Goal: Task Accomplishment & Management: Use online tool/utility

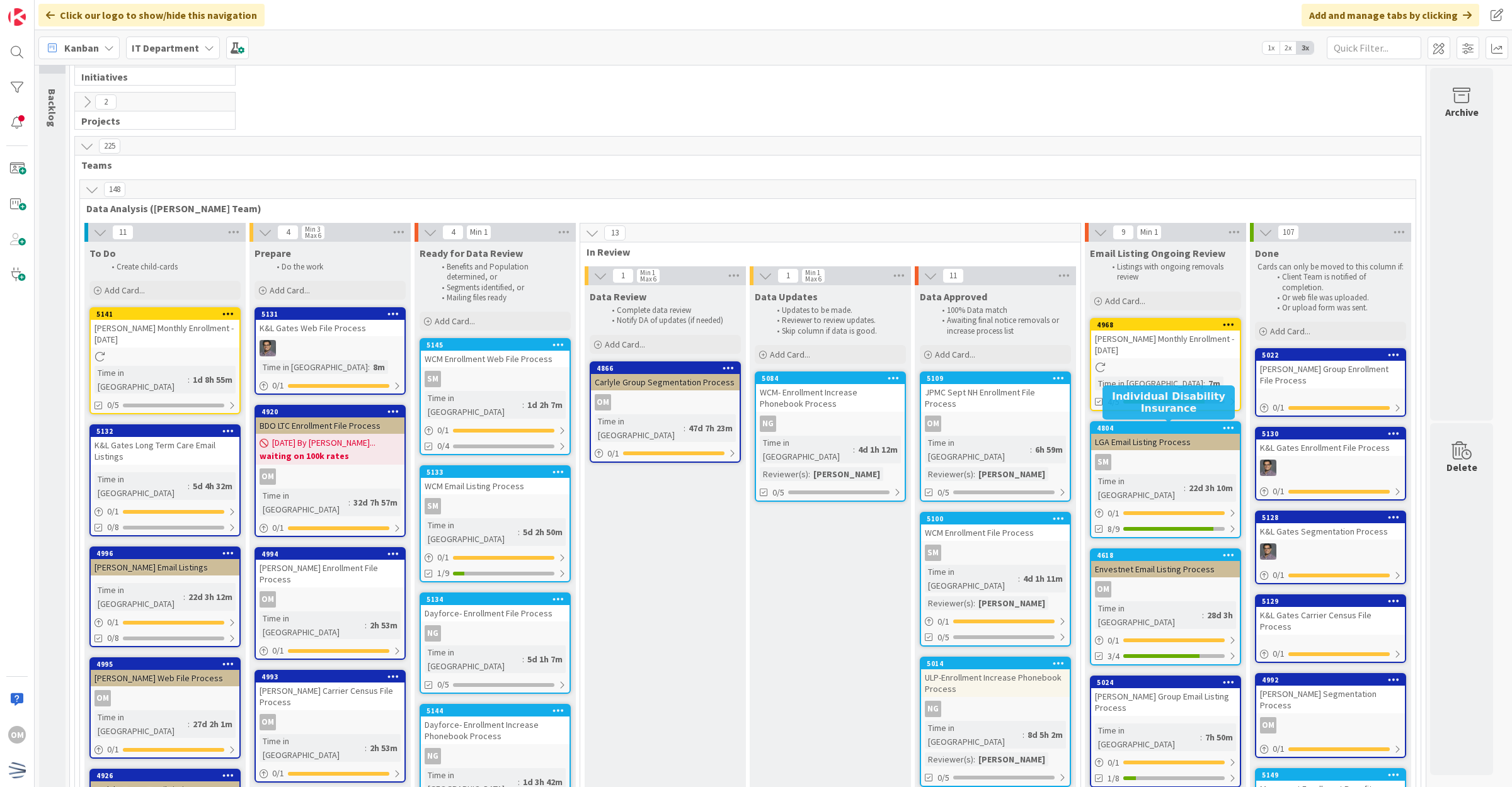
scroll to position [79, 0]
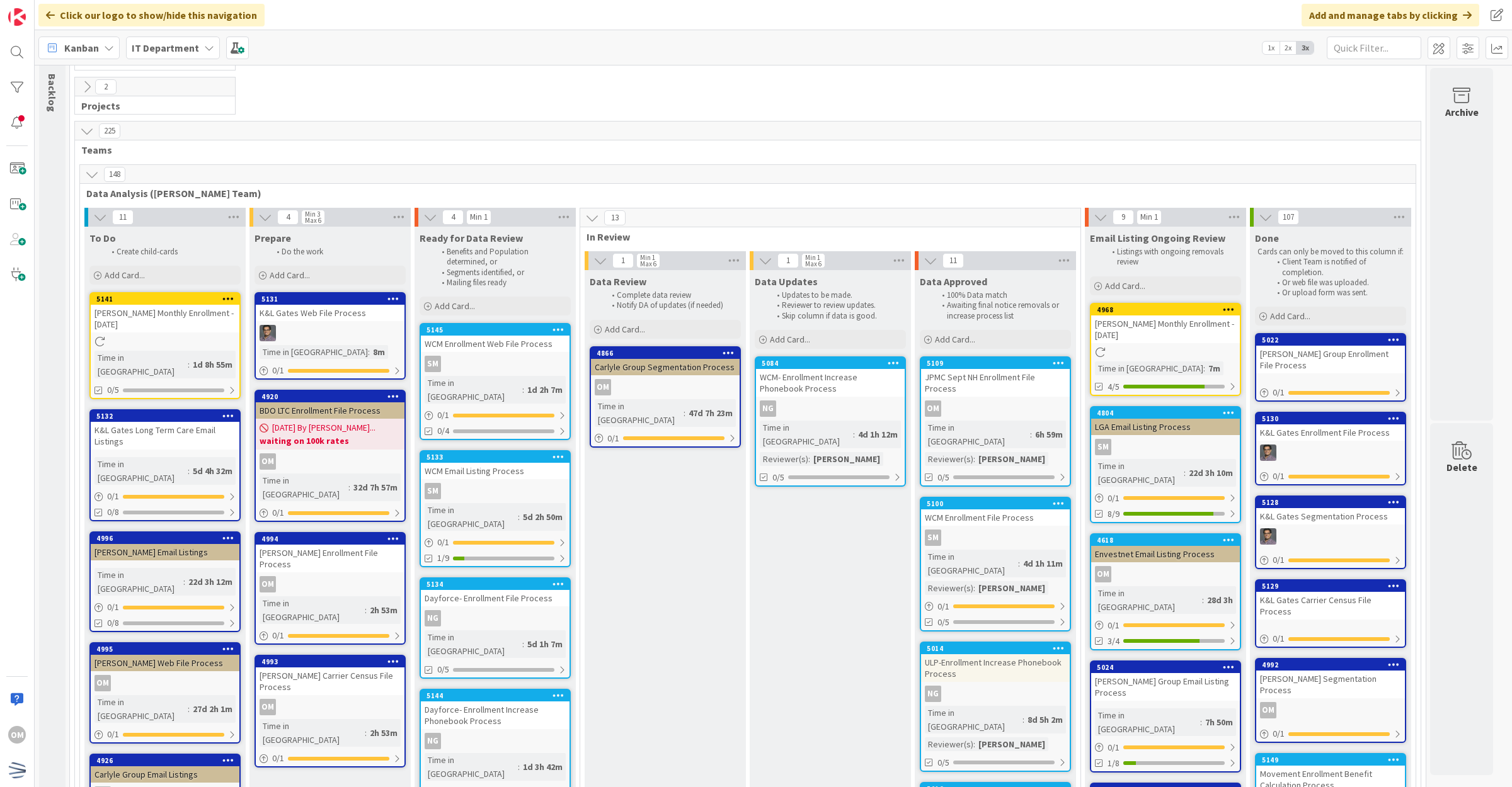
click at [1207, 358] on link "4968 [PERSON_NAME] Monthly Enrollment - [DATE] Time in [GEOGRAPHIC_DATA] : 7m 4…" at bounding box center [1165, 349] width 151 height 93
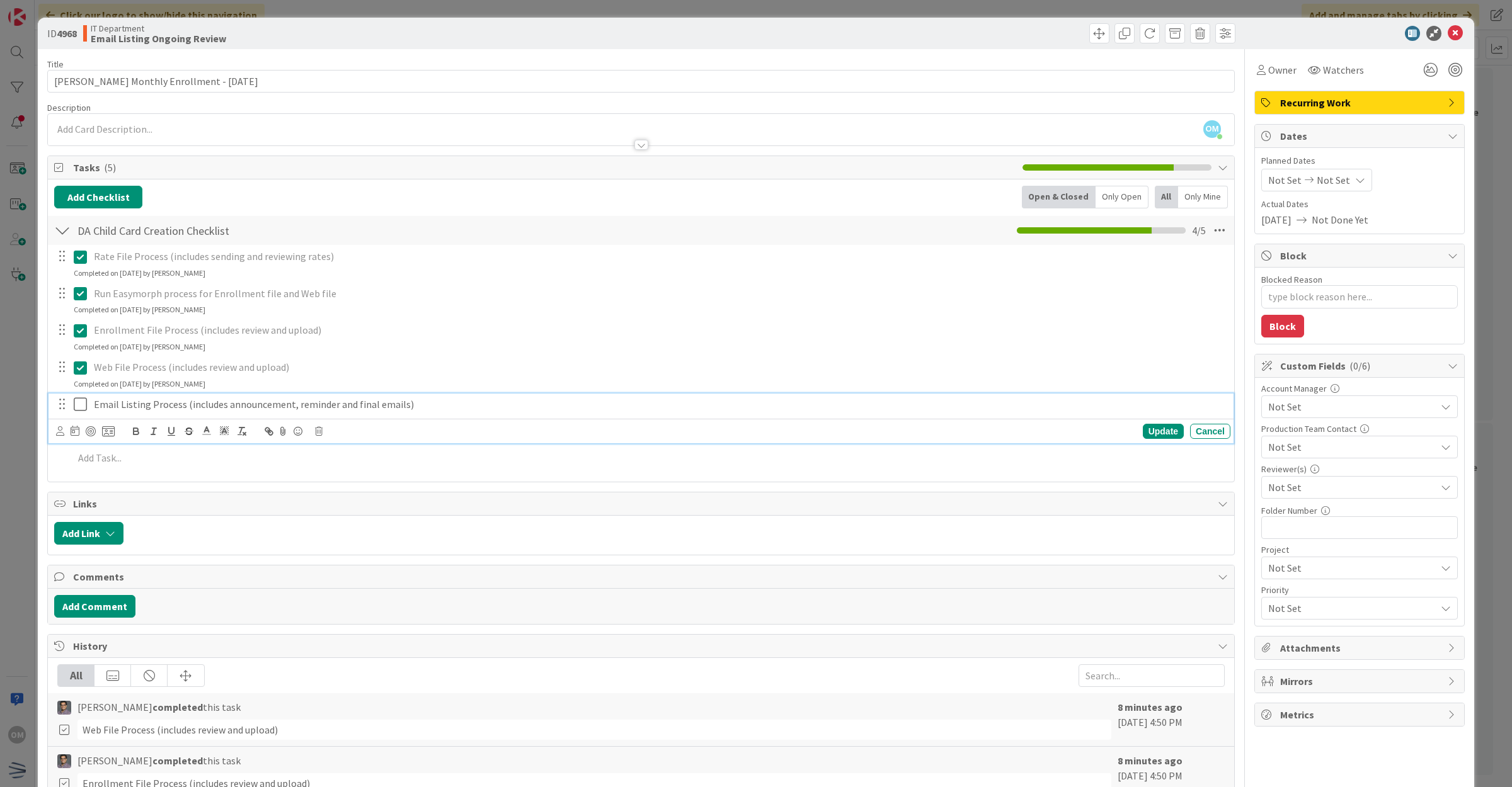
click at [76, 398] on icon at bounding box center [81, 404] width 13 height 15
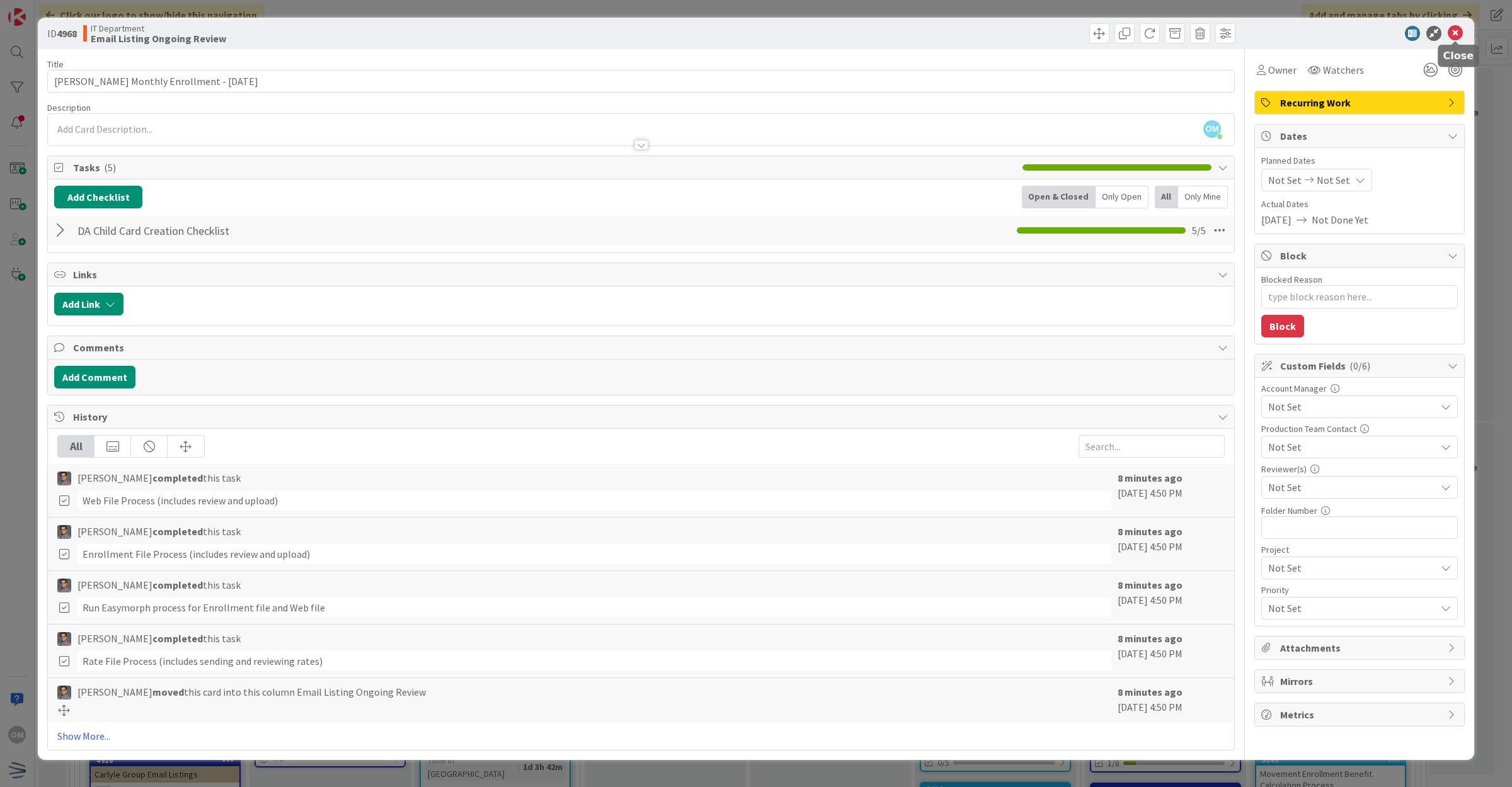
click at [1453, 37] on icon at bounding box center [1455, 33] width 15 height 15
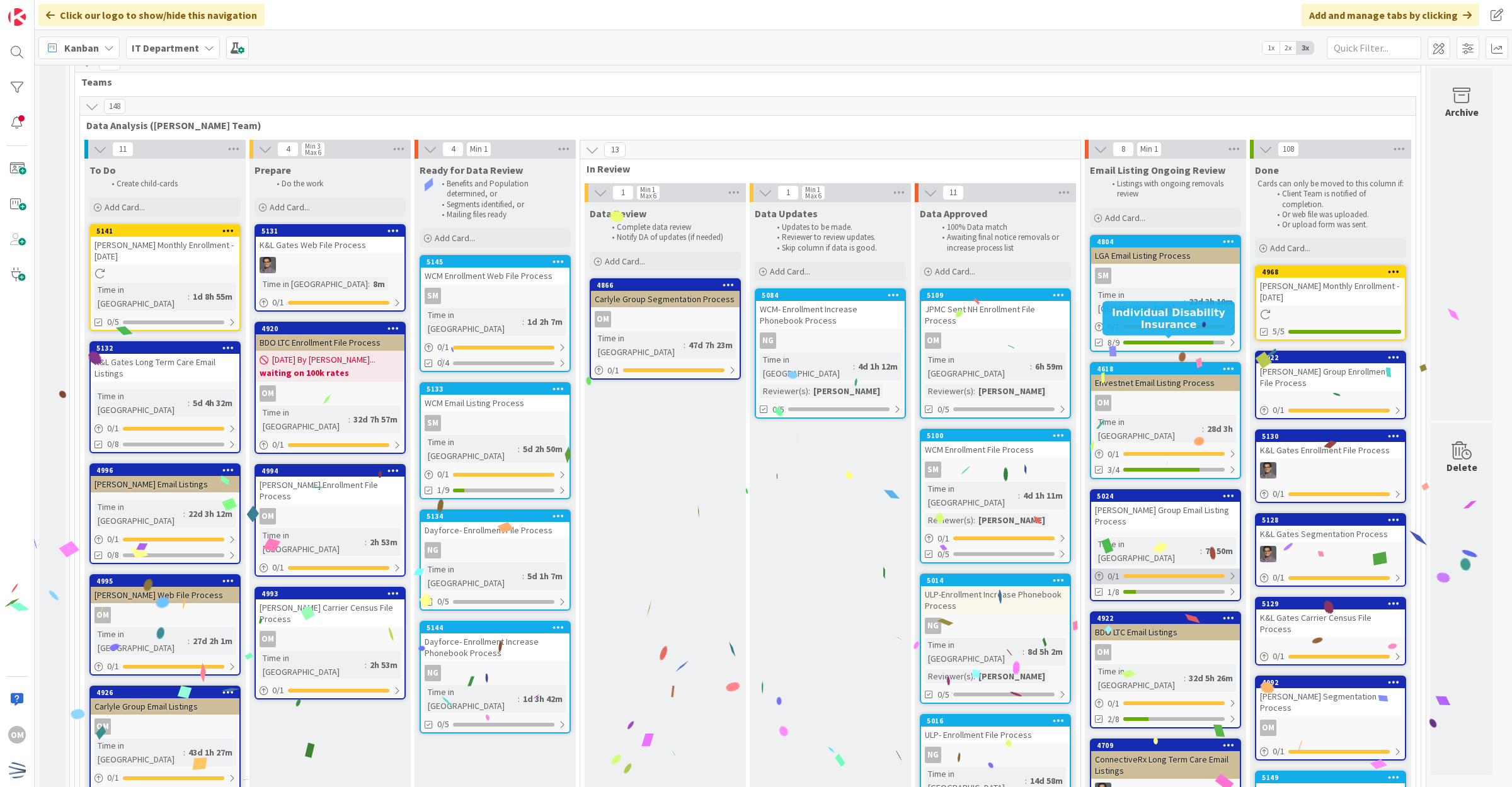
scroll to position [157, 0]
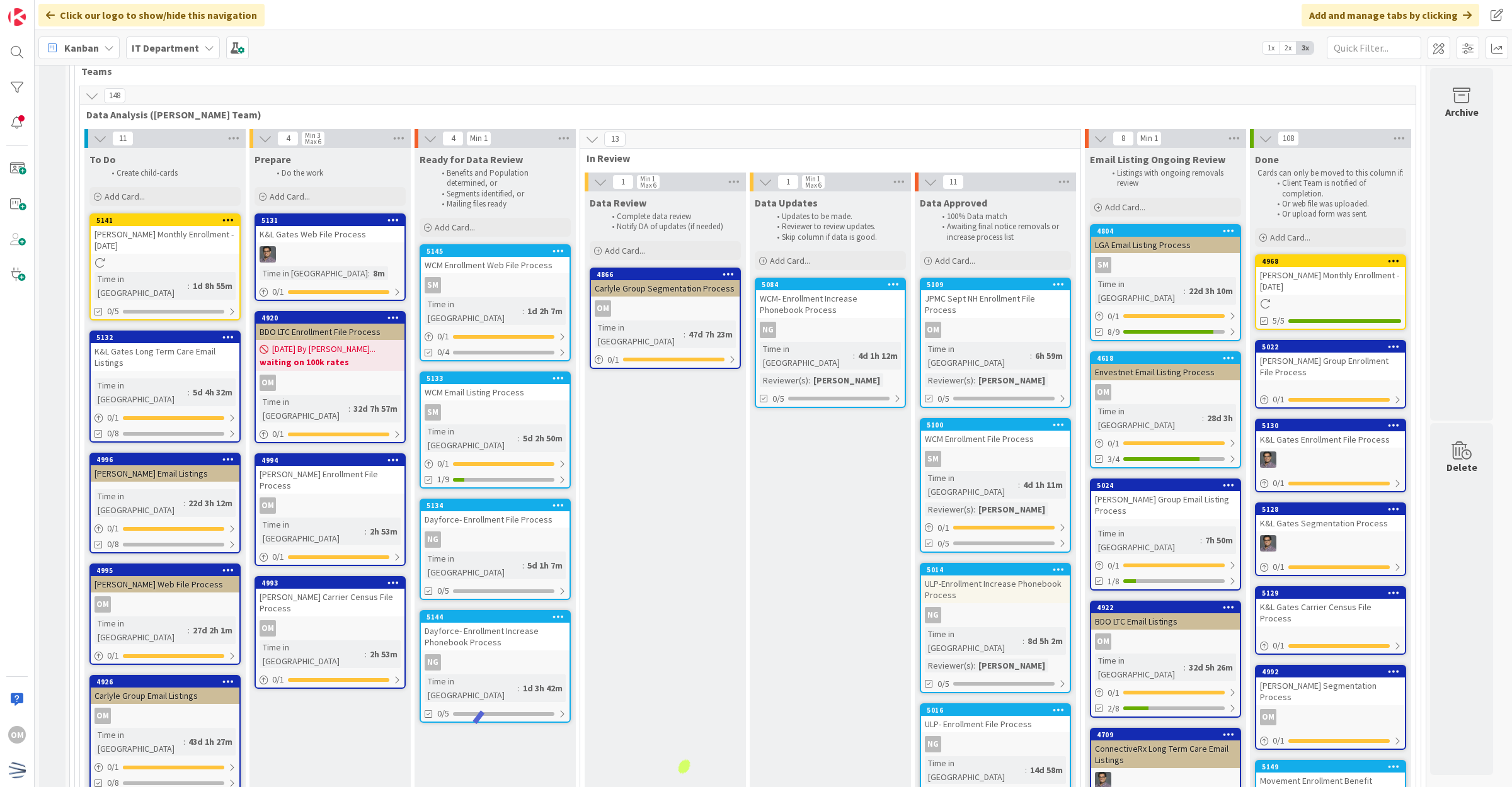
click at [1213, 634] on div "OM" at bounding box center [1165, 642] width 149 height 17
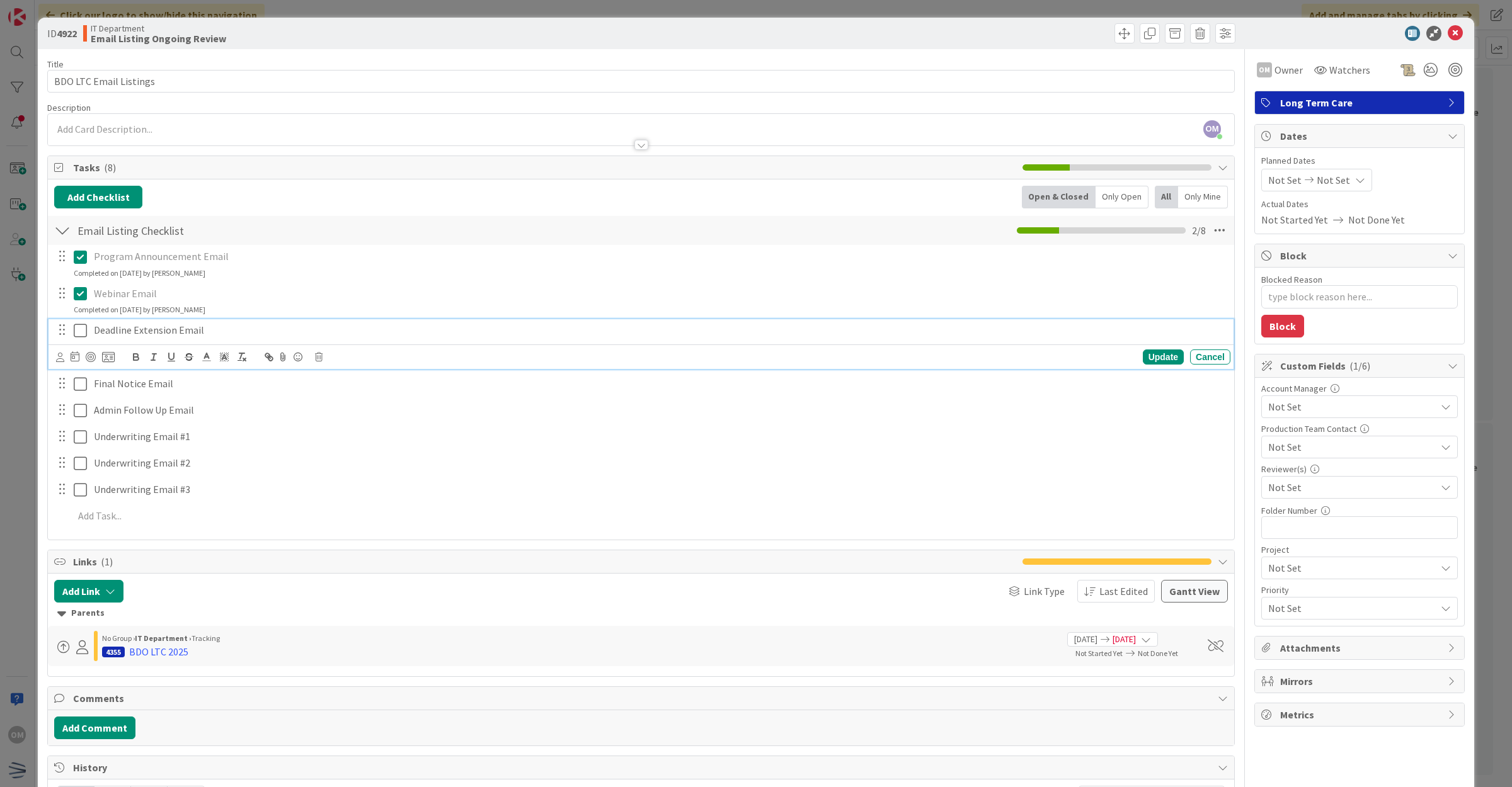
click at [80, 335] on icon at bounding box center [81, 331] width 13 height 15
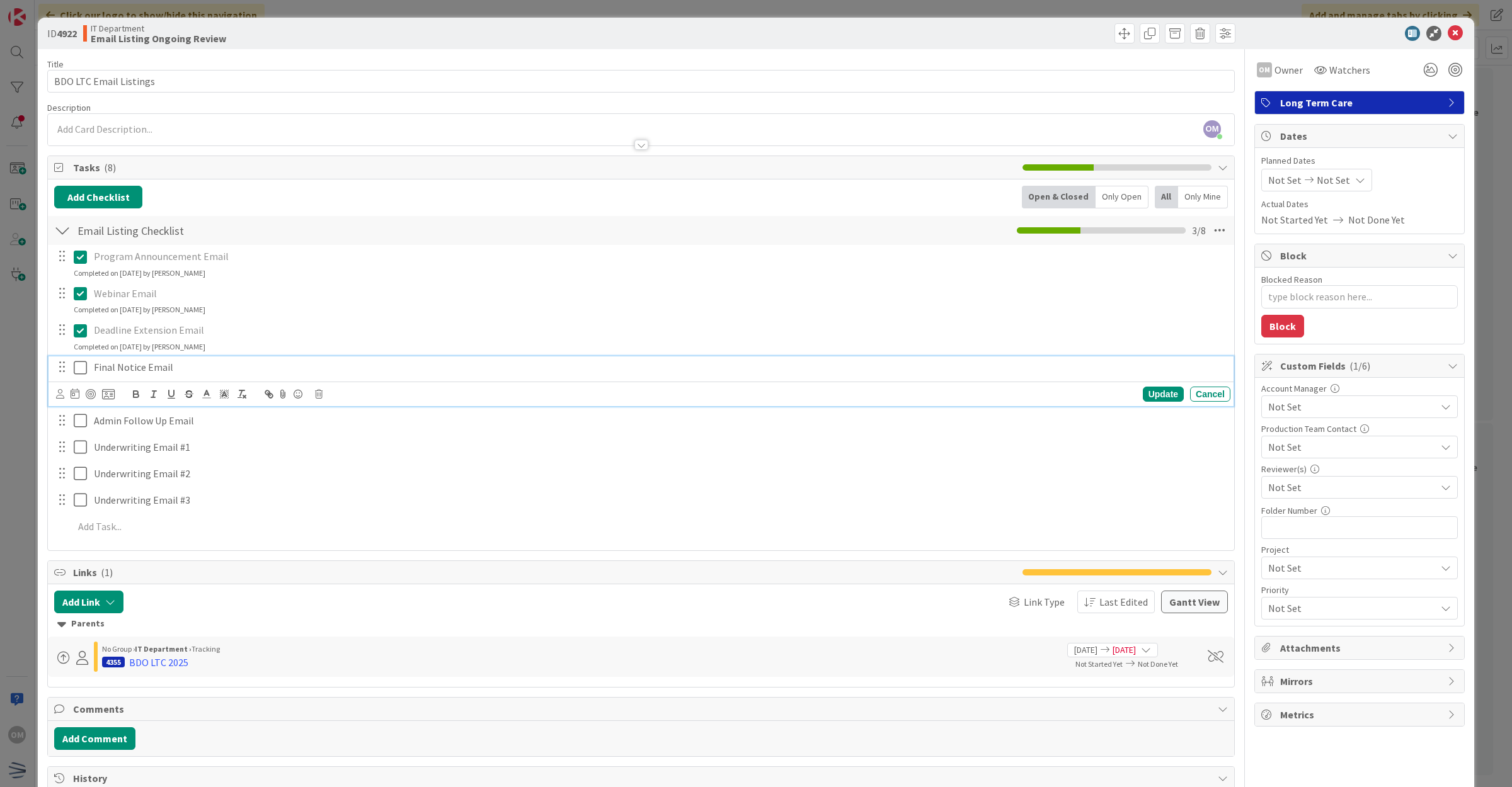
click at [83, 370] on icon at bounding box center [81, 367] width 13 height 15
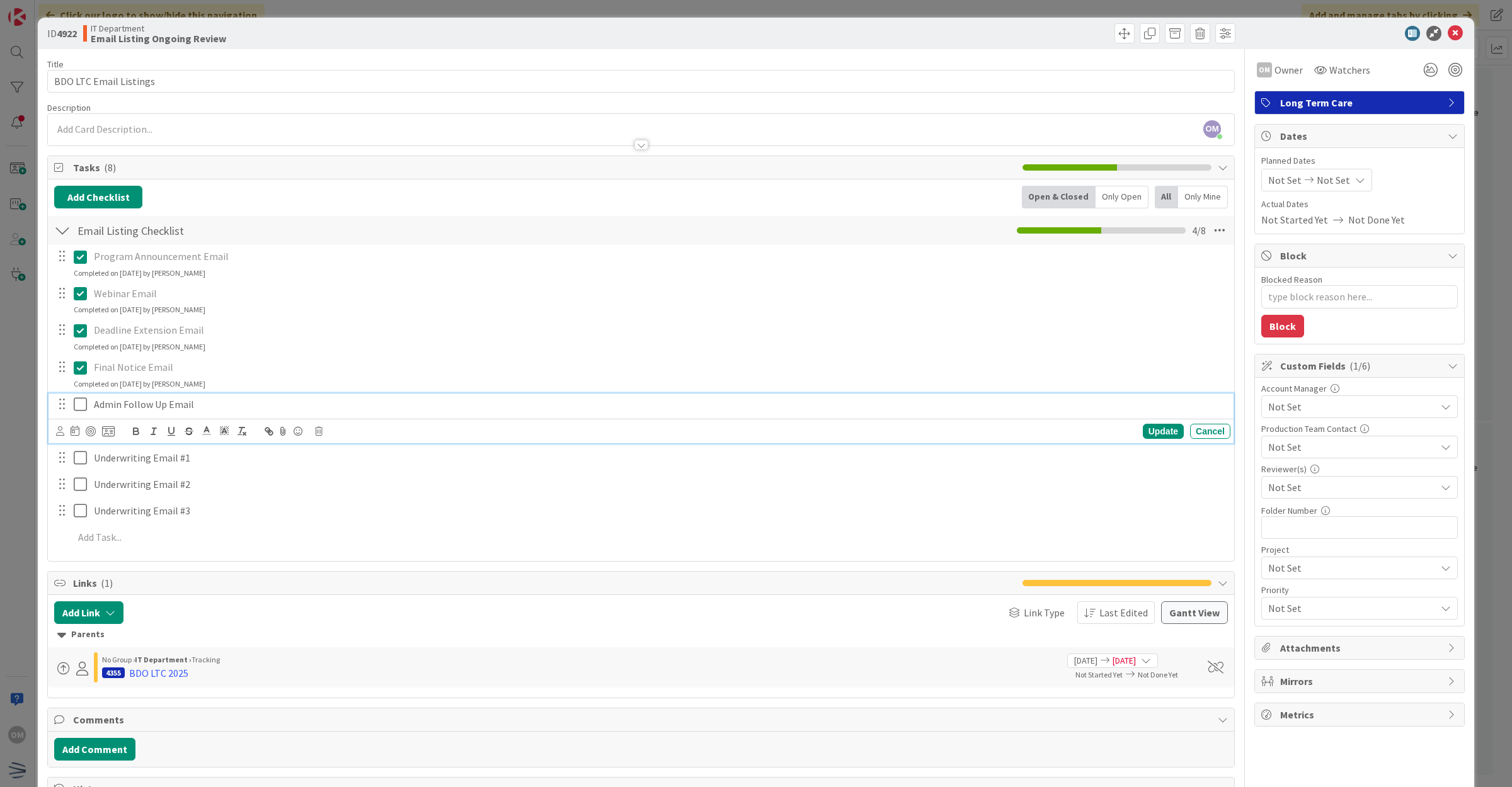
click at [79, 403] on icon at bounding box center [81, 404] width 13 height 15
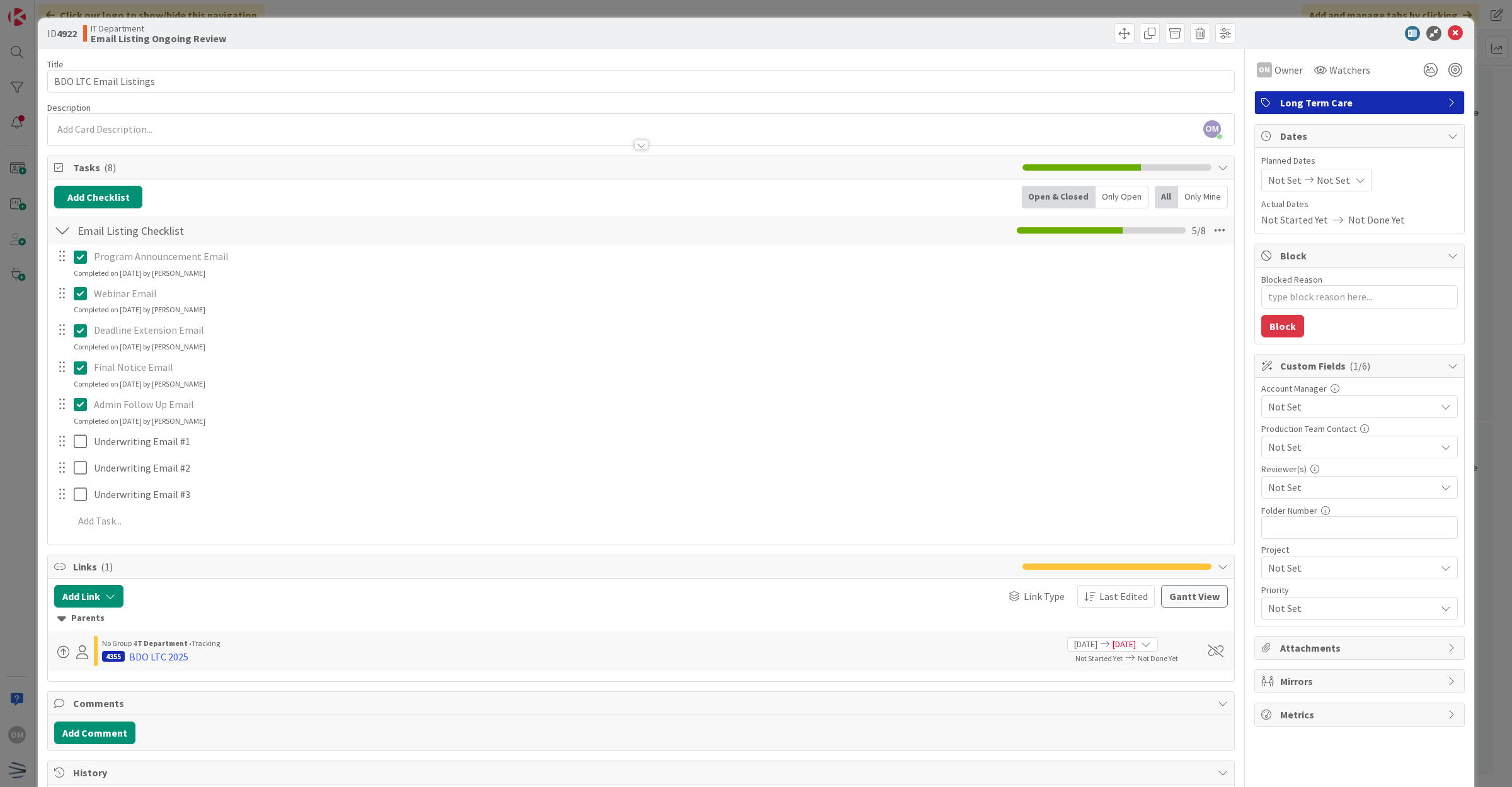
click at [79, 402] on icon at bounding box center [81, 404] width 13 height 15
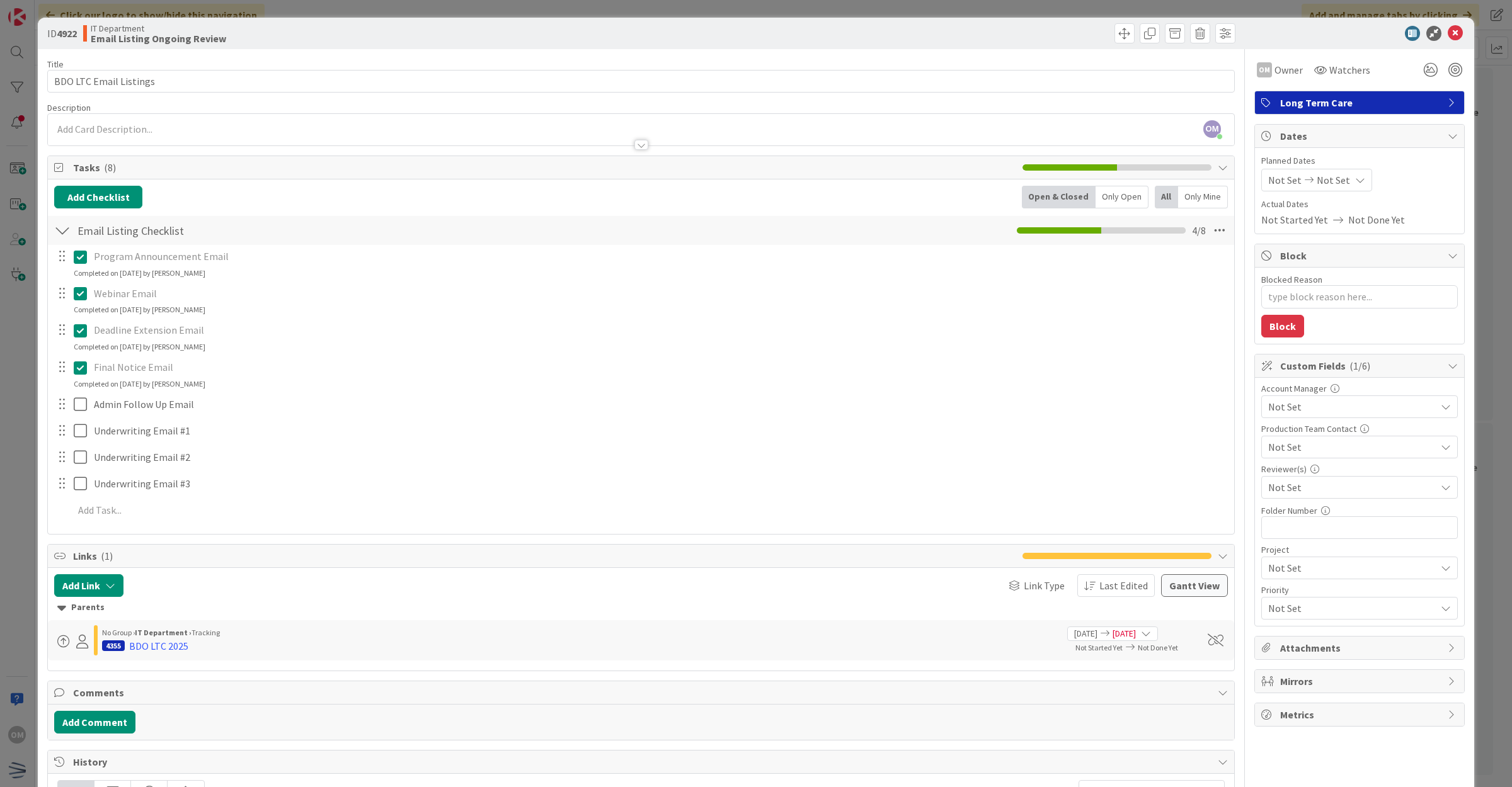
click at [79, 373] on icon at bounding box center [81, 367] width 13 height 15
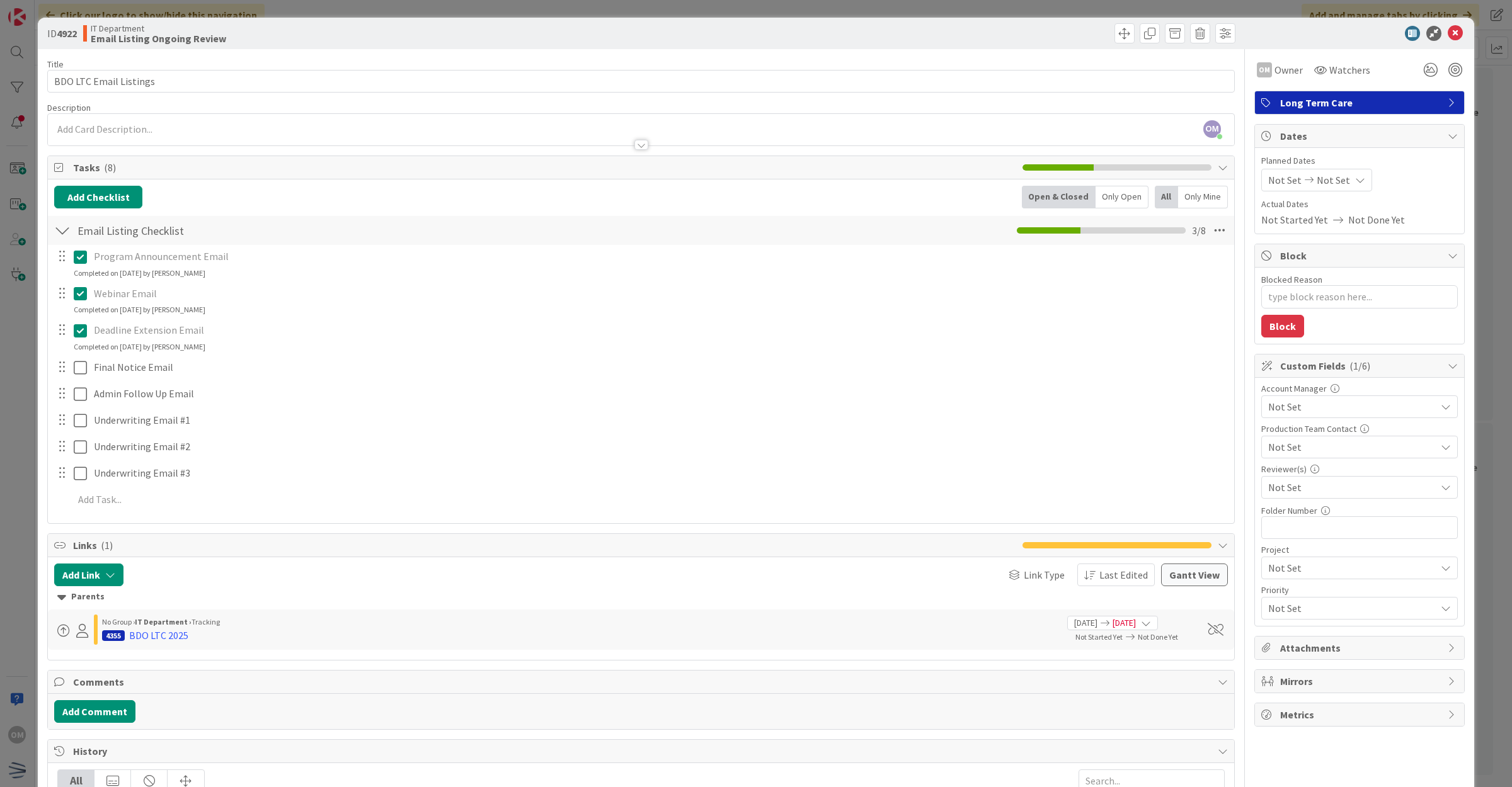
click at [82, 333] on icon at bounding box center [81, 331] width 13 height 15
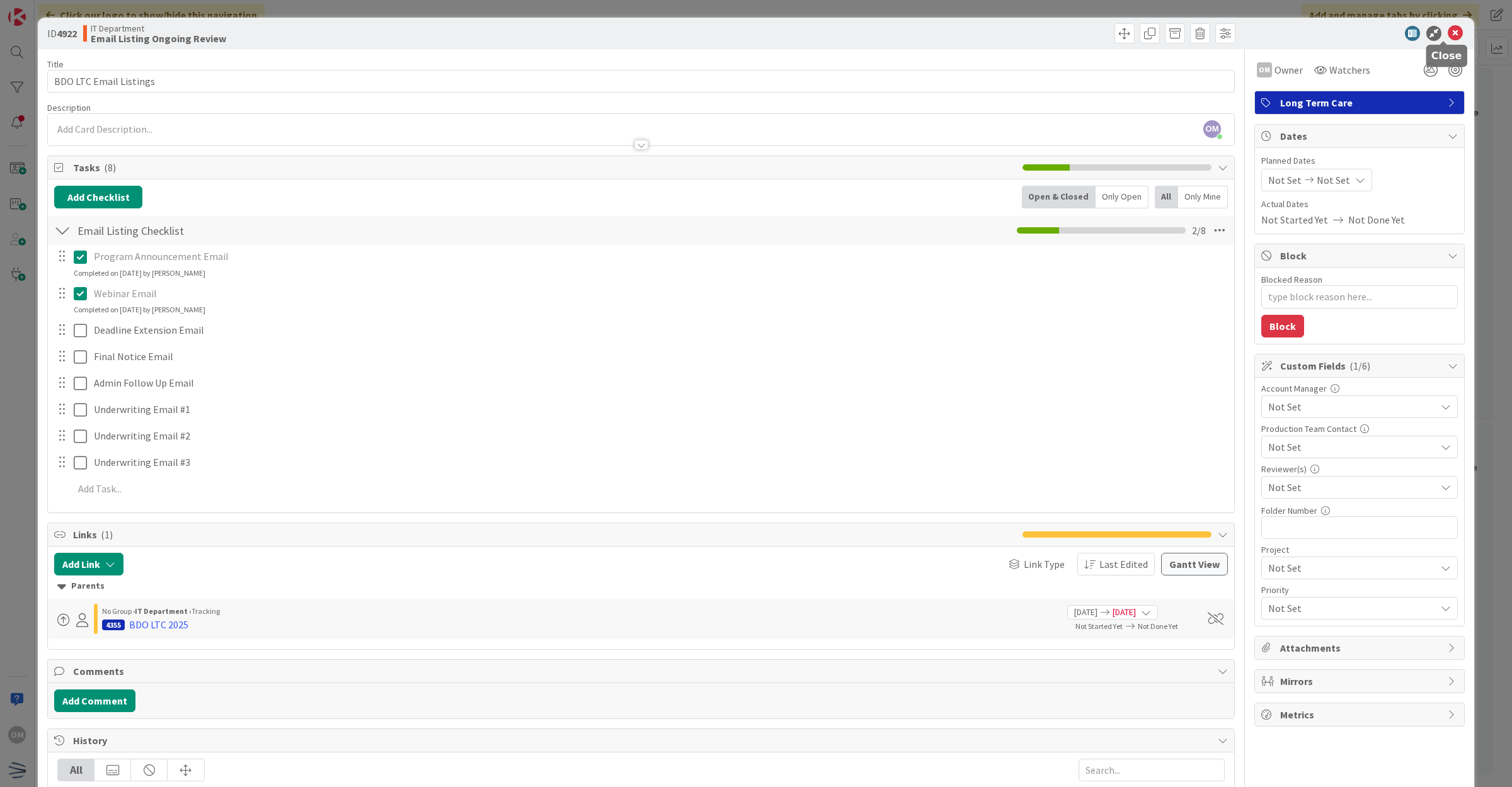
click at [1447, 29] on icon at bounding box center [1455, 33] width 15 height 15
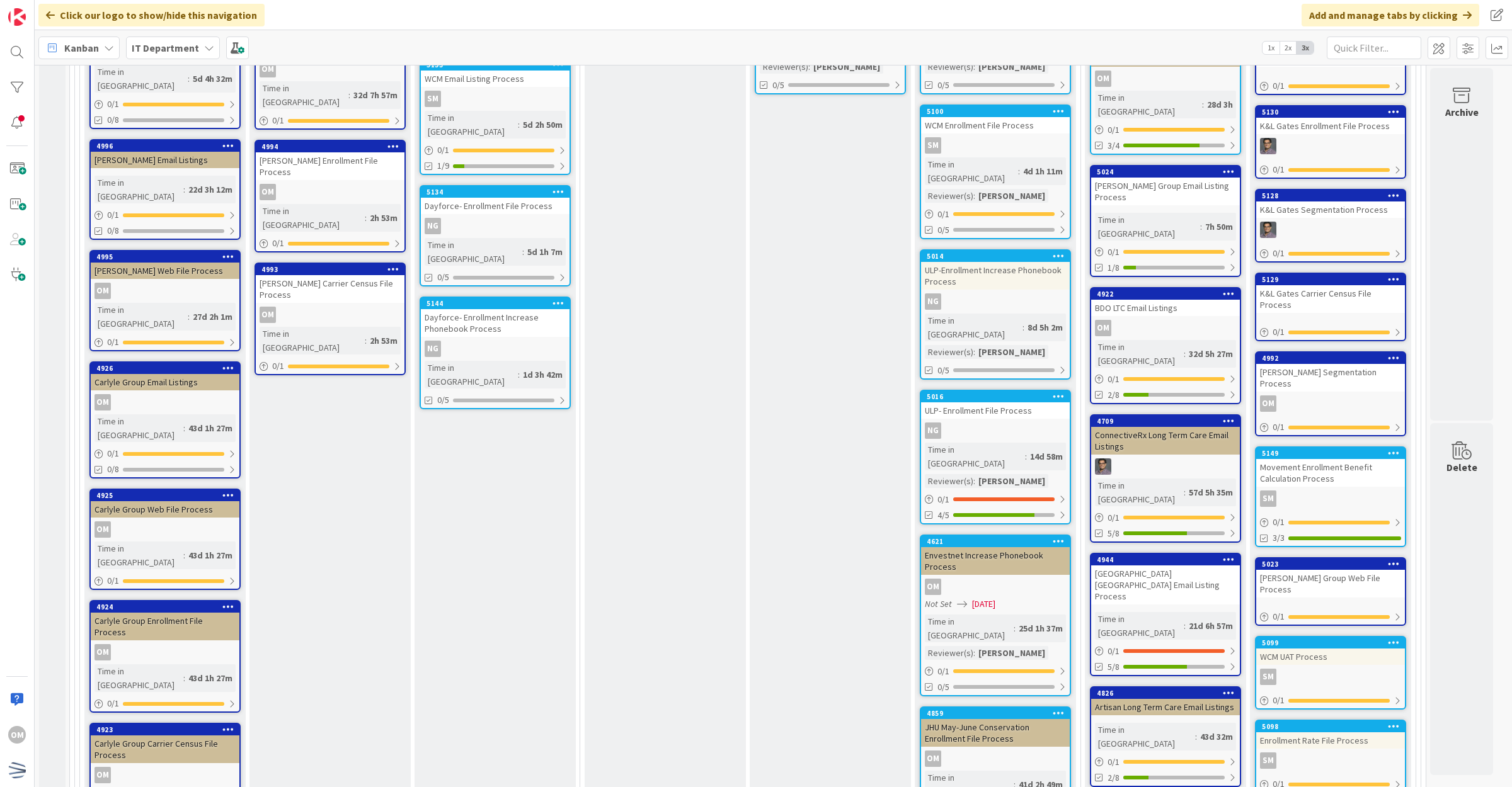
scroll to position [472, 0]
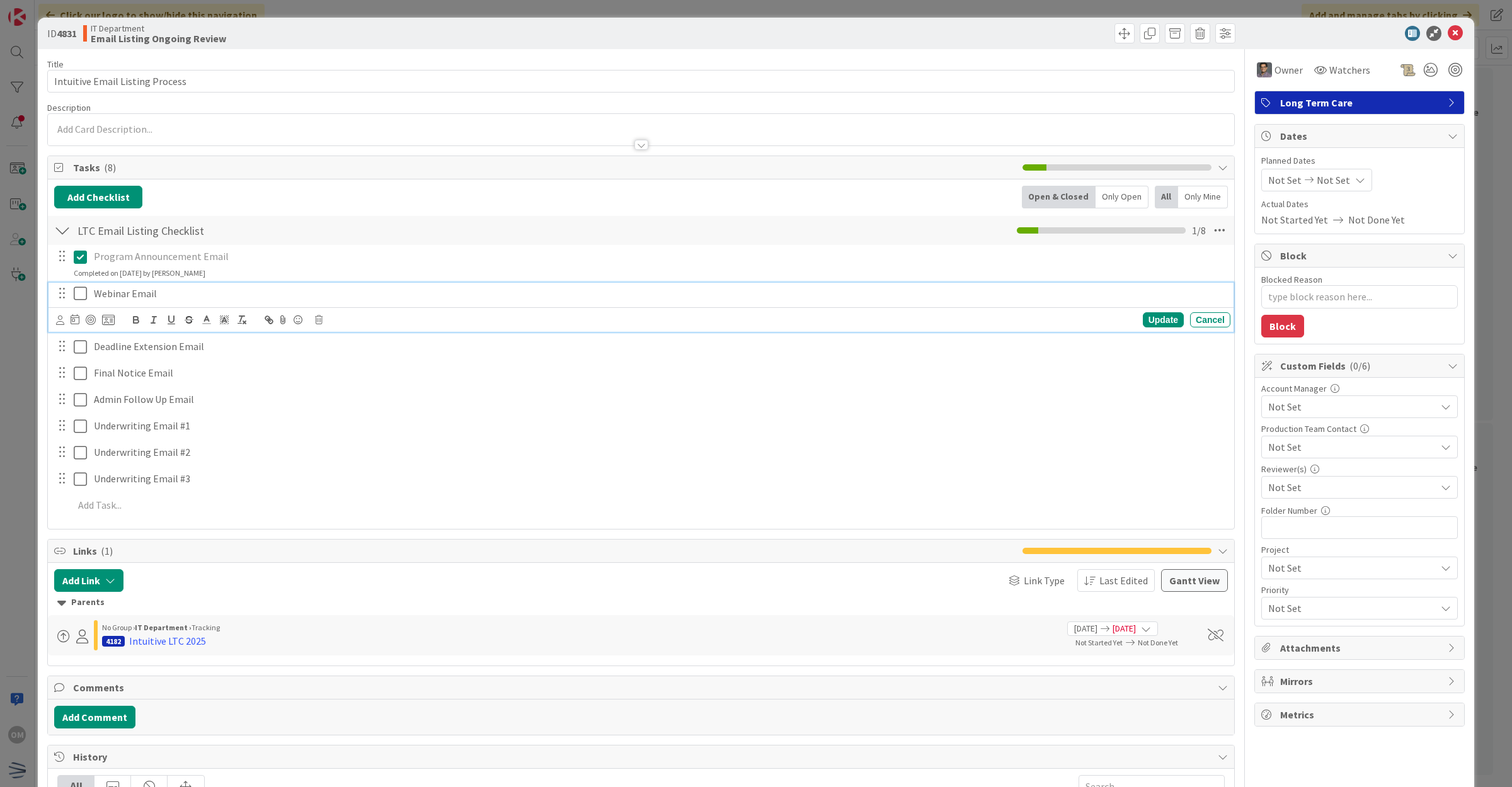
click at [84, 297] on icon at bounding box center [81, 293] width 13 height 15
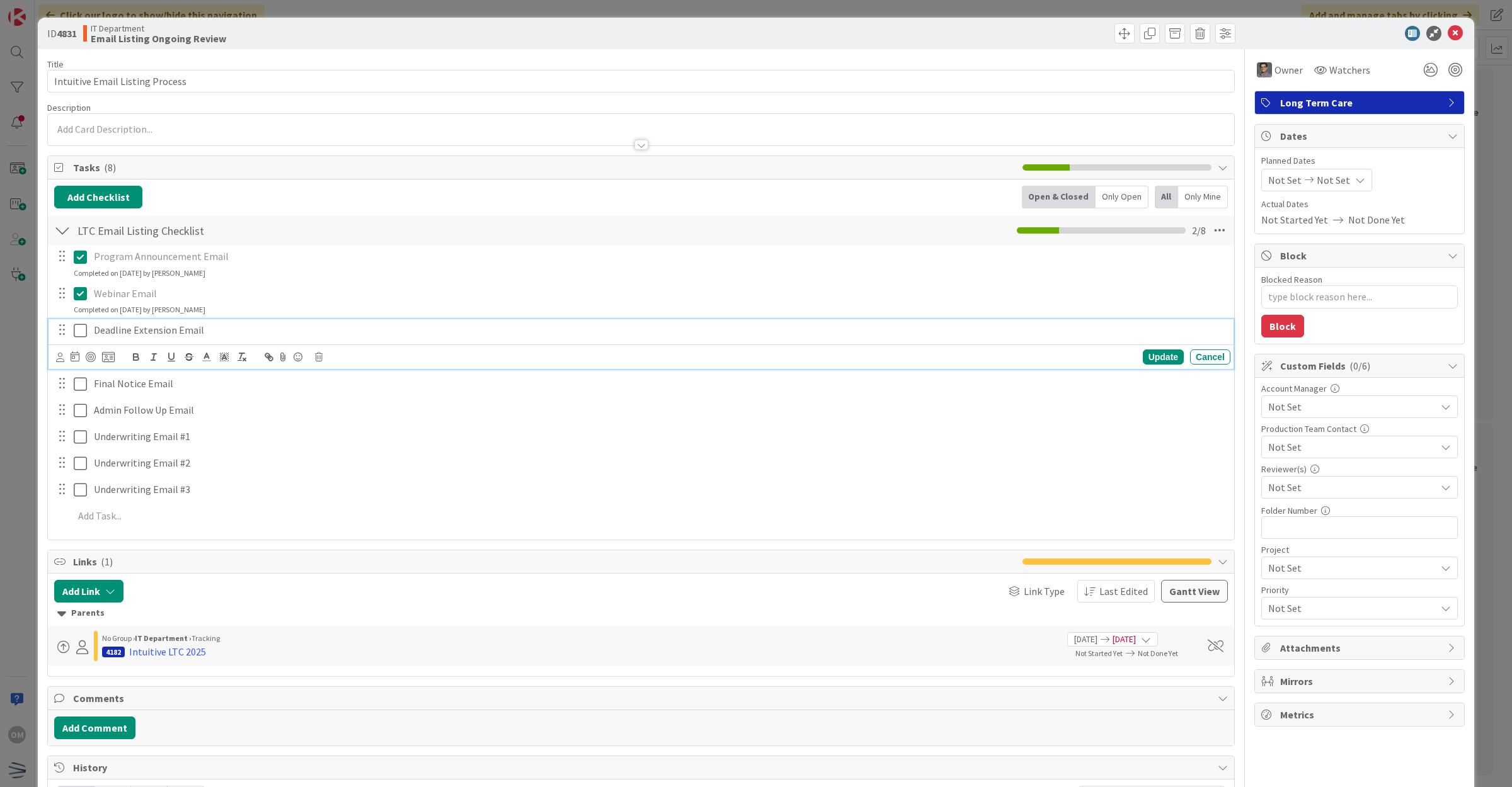
click at [82, 338] on icon at bounding box center [81, 331] width 13 height 15
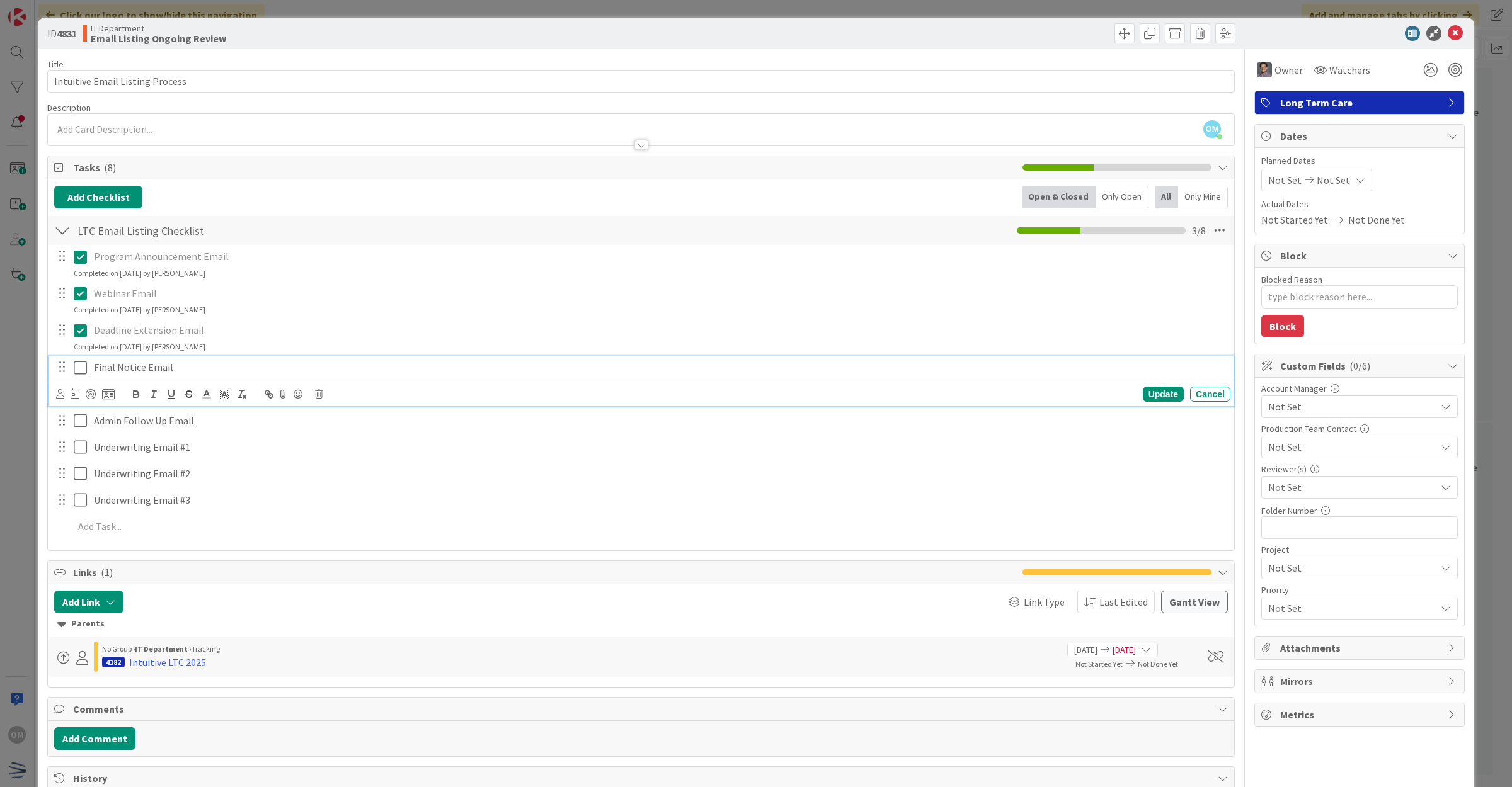
click at [77, 366] on icon at bounding box center [81, 367] width 13 height 15
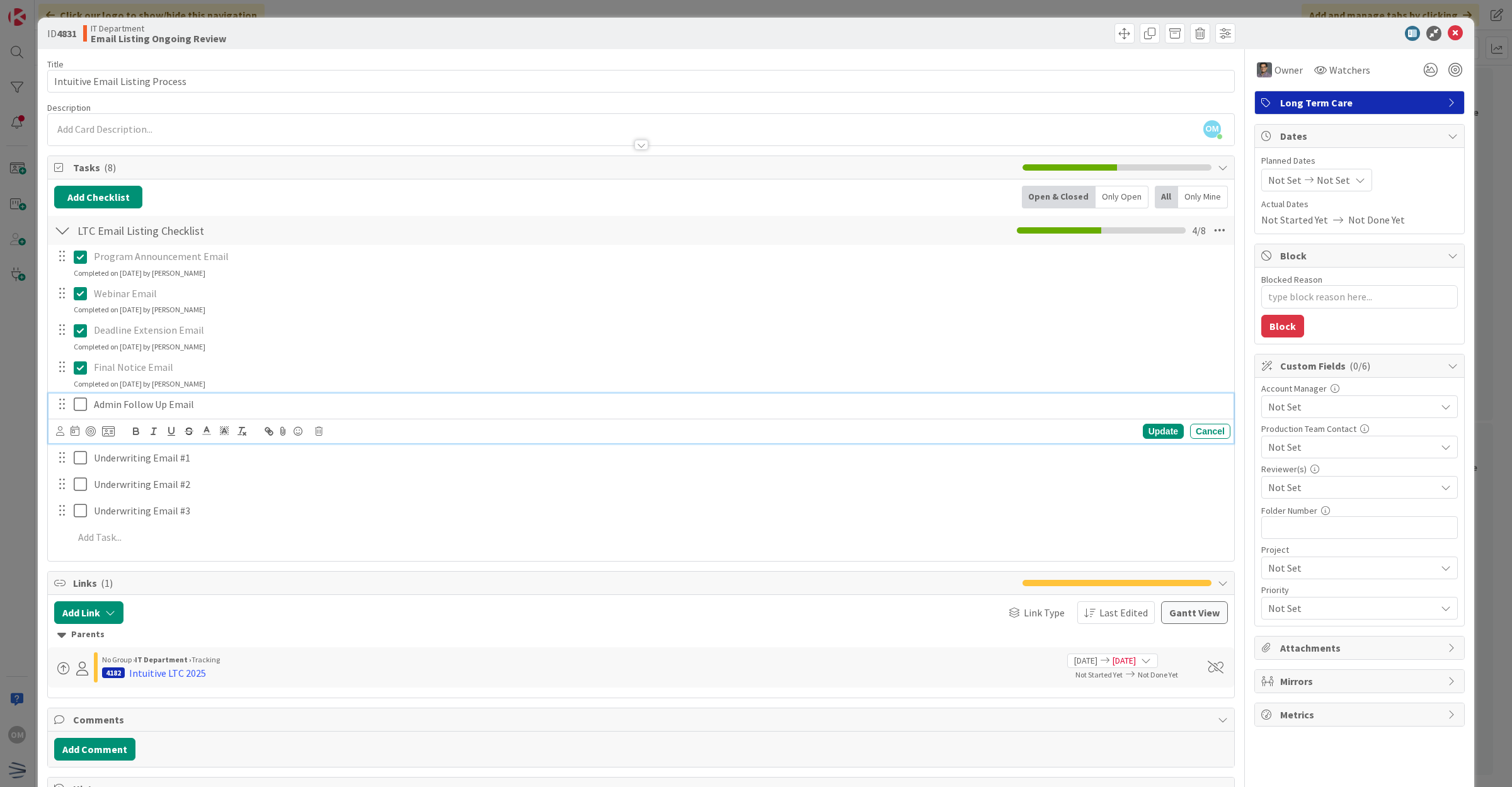
click at [80, 408] on icon at bounding box center [81, 404] width 13 height 15
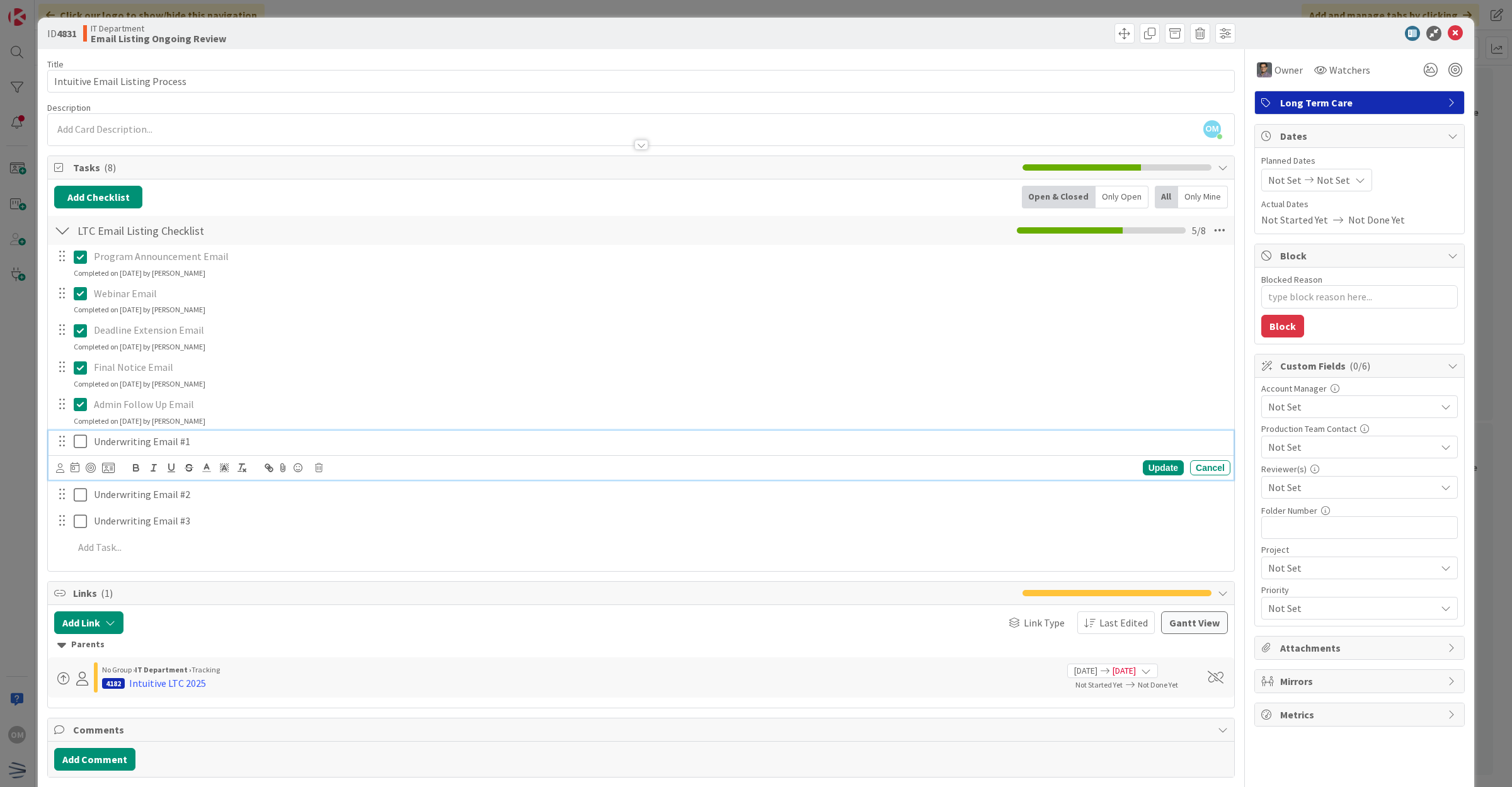
click at [79, 436] on icon at bounding box center [81, 441] width 13 height 15
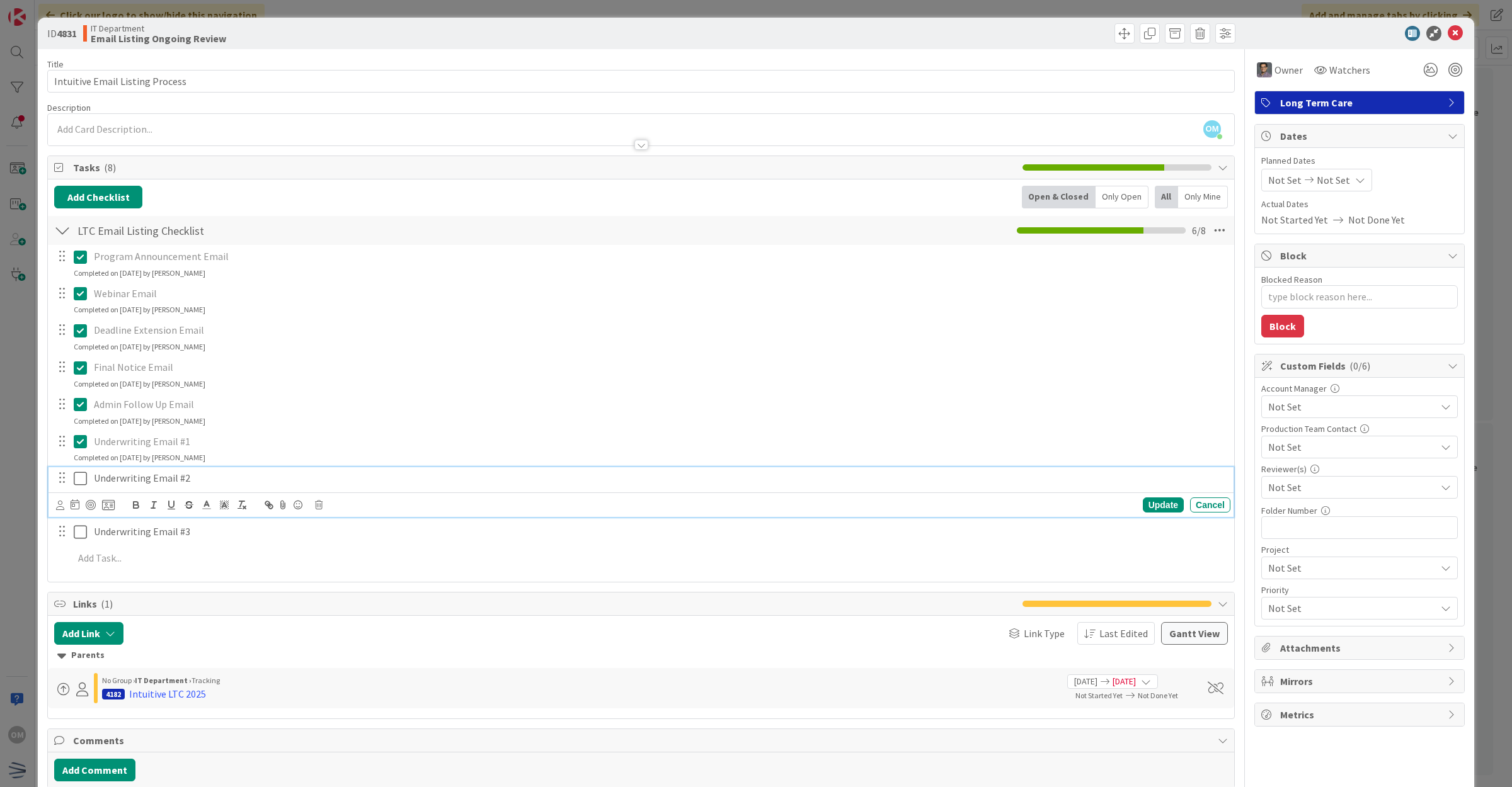
click at [79, 482] on icon at bounding box center [81, 478] width 13 height 15
type textarea "x"
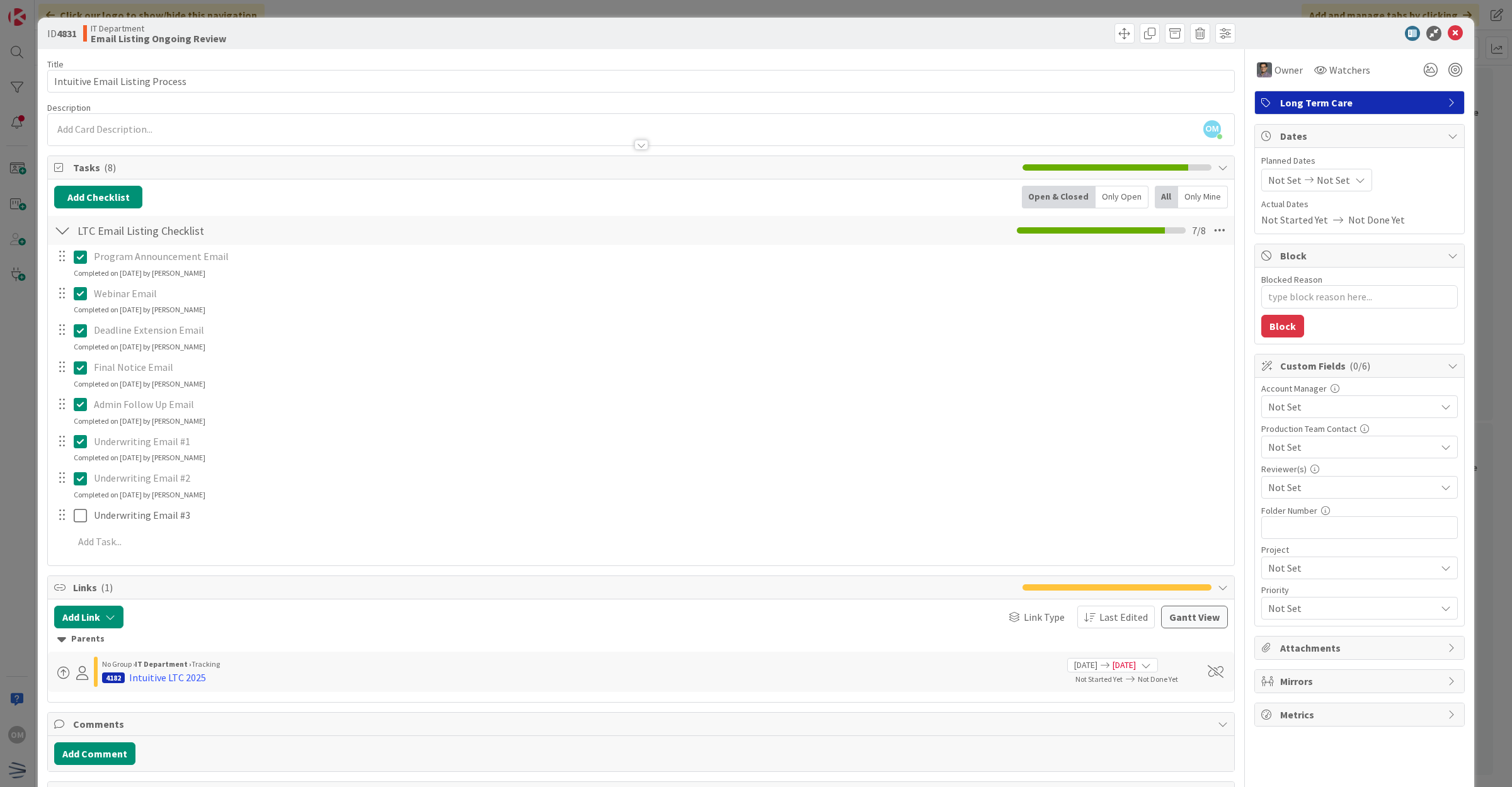
click at [1449, 36] on icon at bounding box center [1455, 33] width 15 height 15
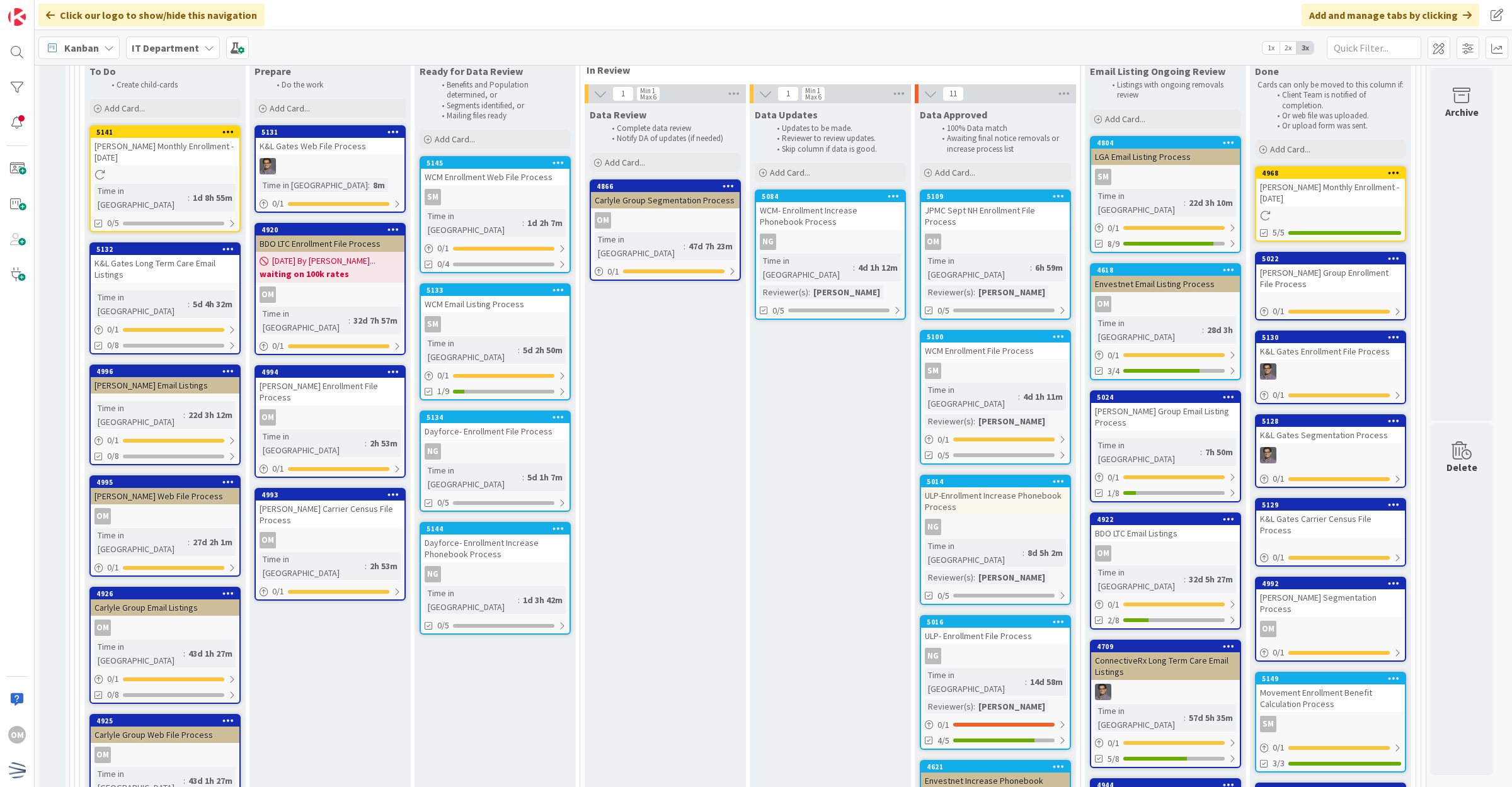
scroll to position [157, 0]
